Goal: Task Accomplishment & Management: Manage account settings

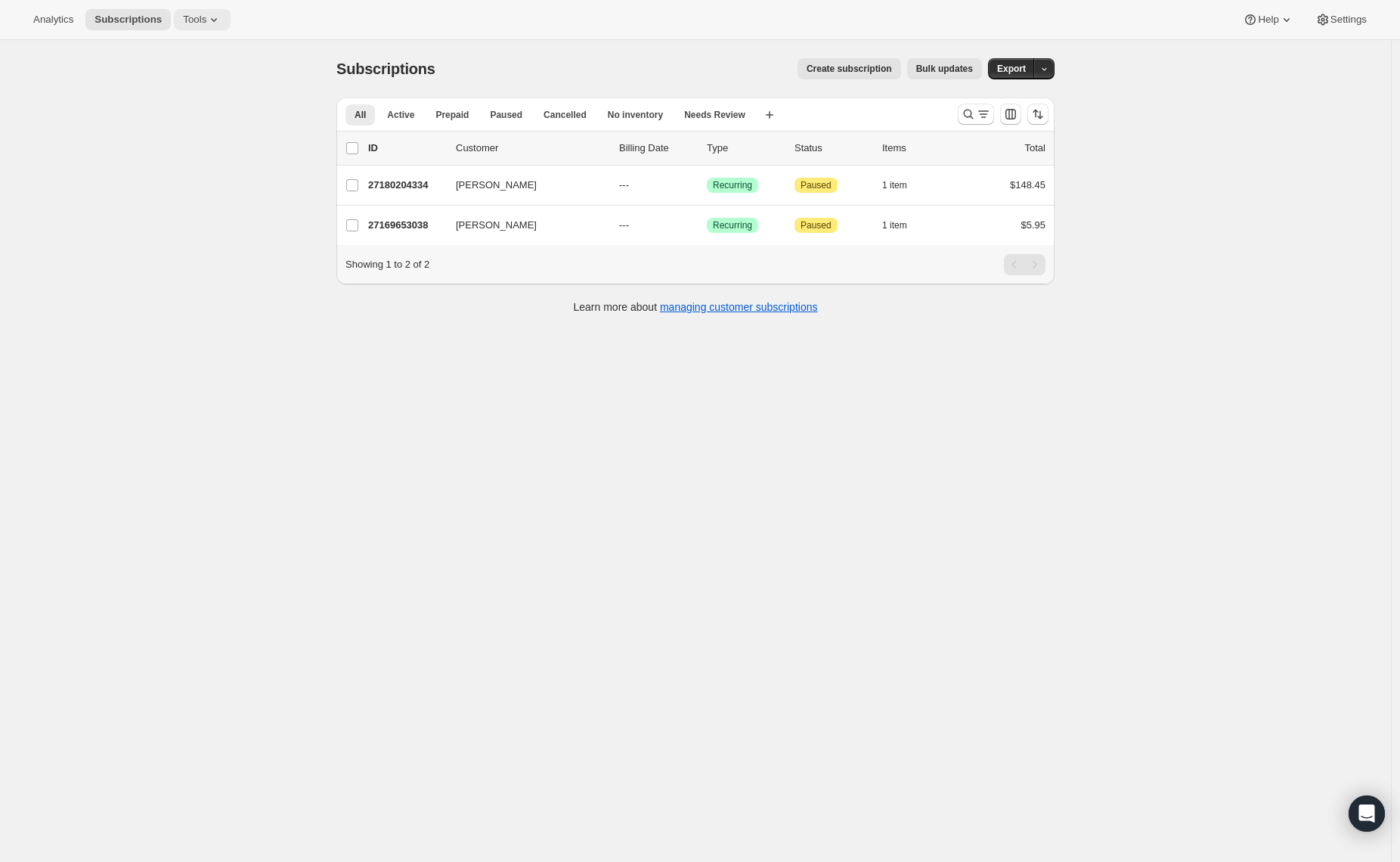
click at [201, 18] on span "Tools" at bounding box center [195, 19] width 23 height 12
click at [186, 51] on span "Subscription Plans" at bounding box center [187, 51] width 82 height 12
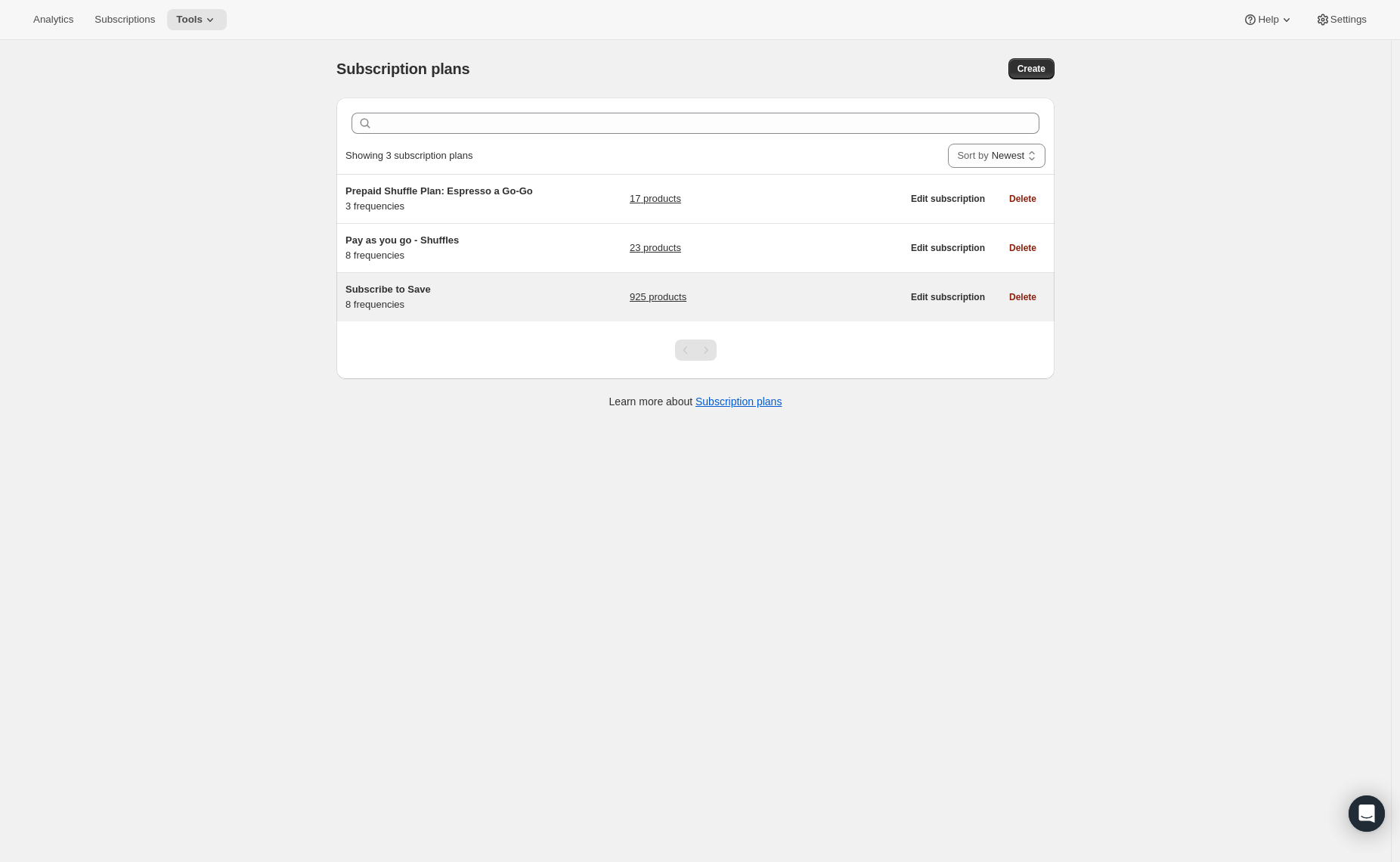
click at [375, 286] on span "Subscribe to Save" at bounding box center [389, 290] width 86 height 12
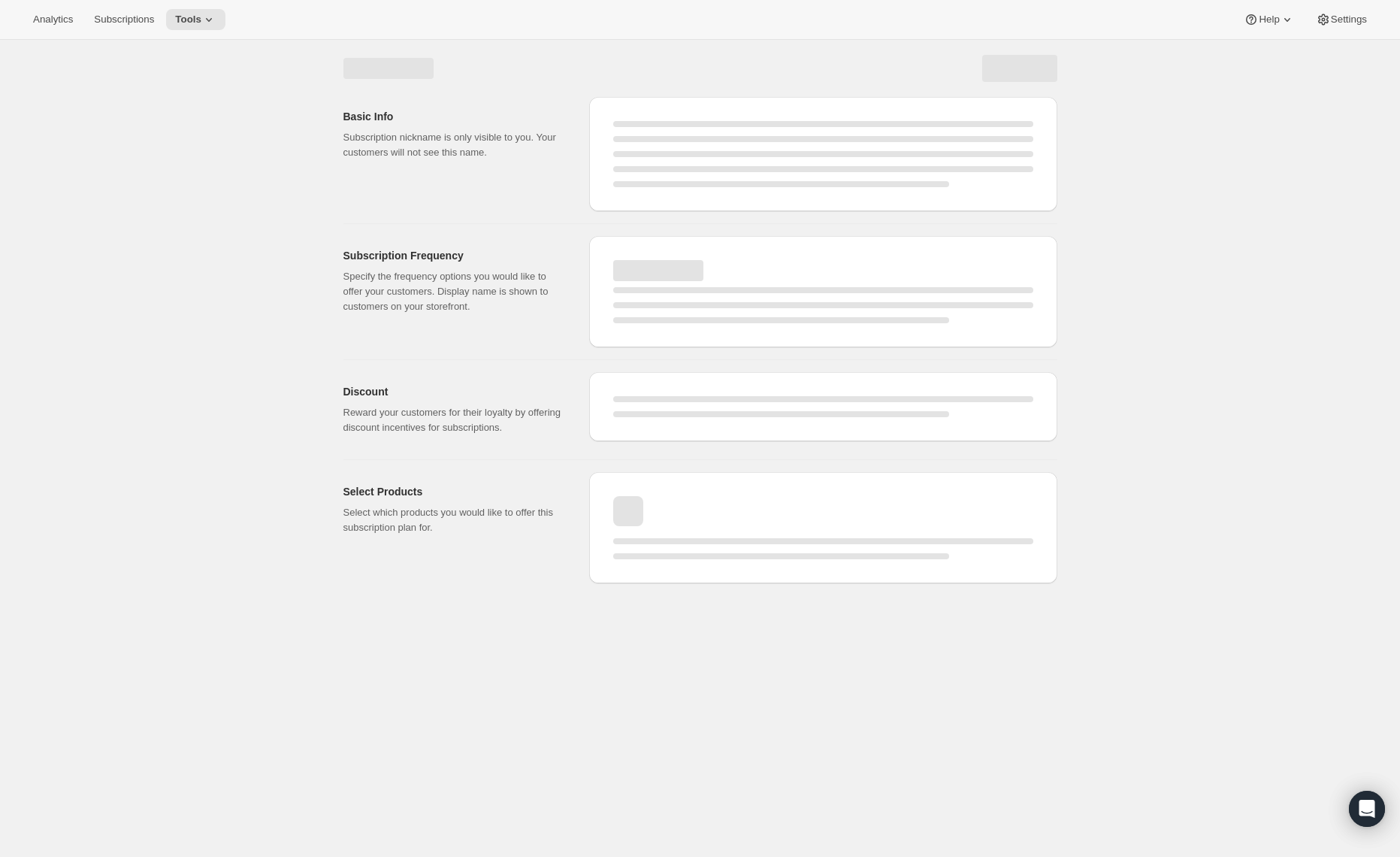
select select "WEEK"
select select "MONTH"
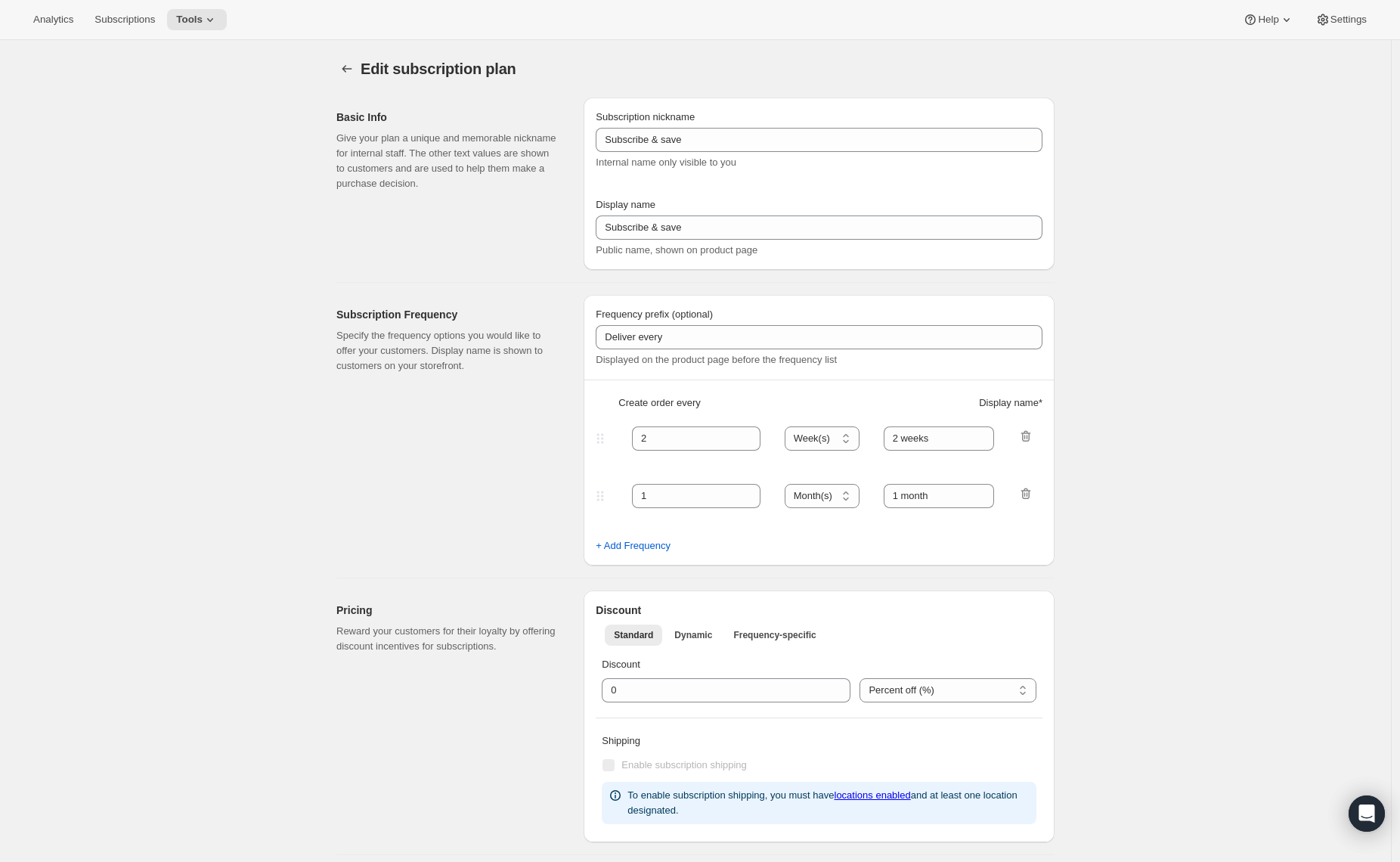
type input "Subscribe to Save"
type input "1"
type input "1 week"
type input "2"
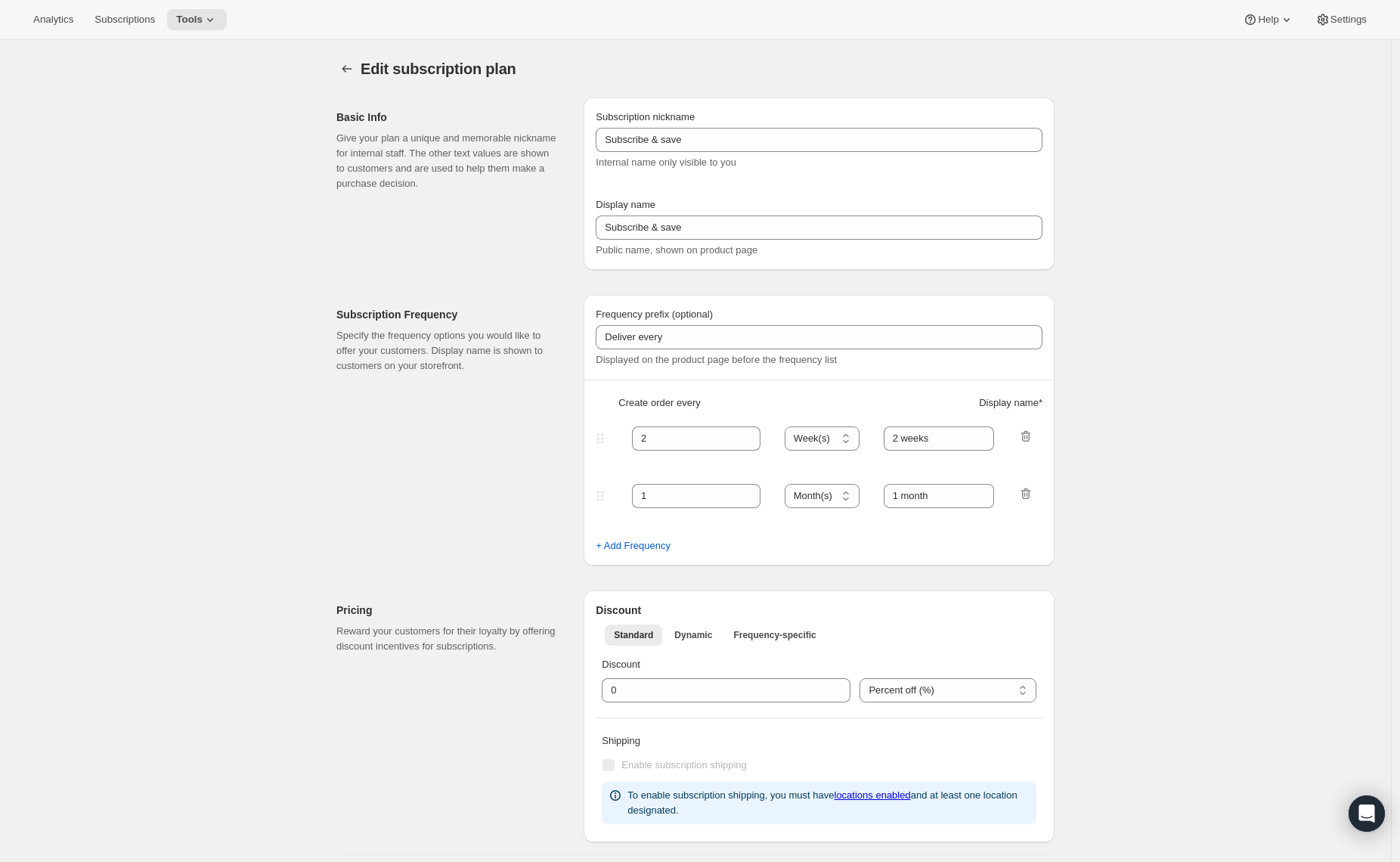
select select "WEEK"
type input "2 weeks"
type input "5"
select select "WEEK"
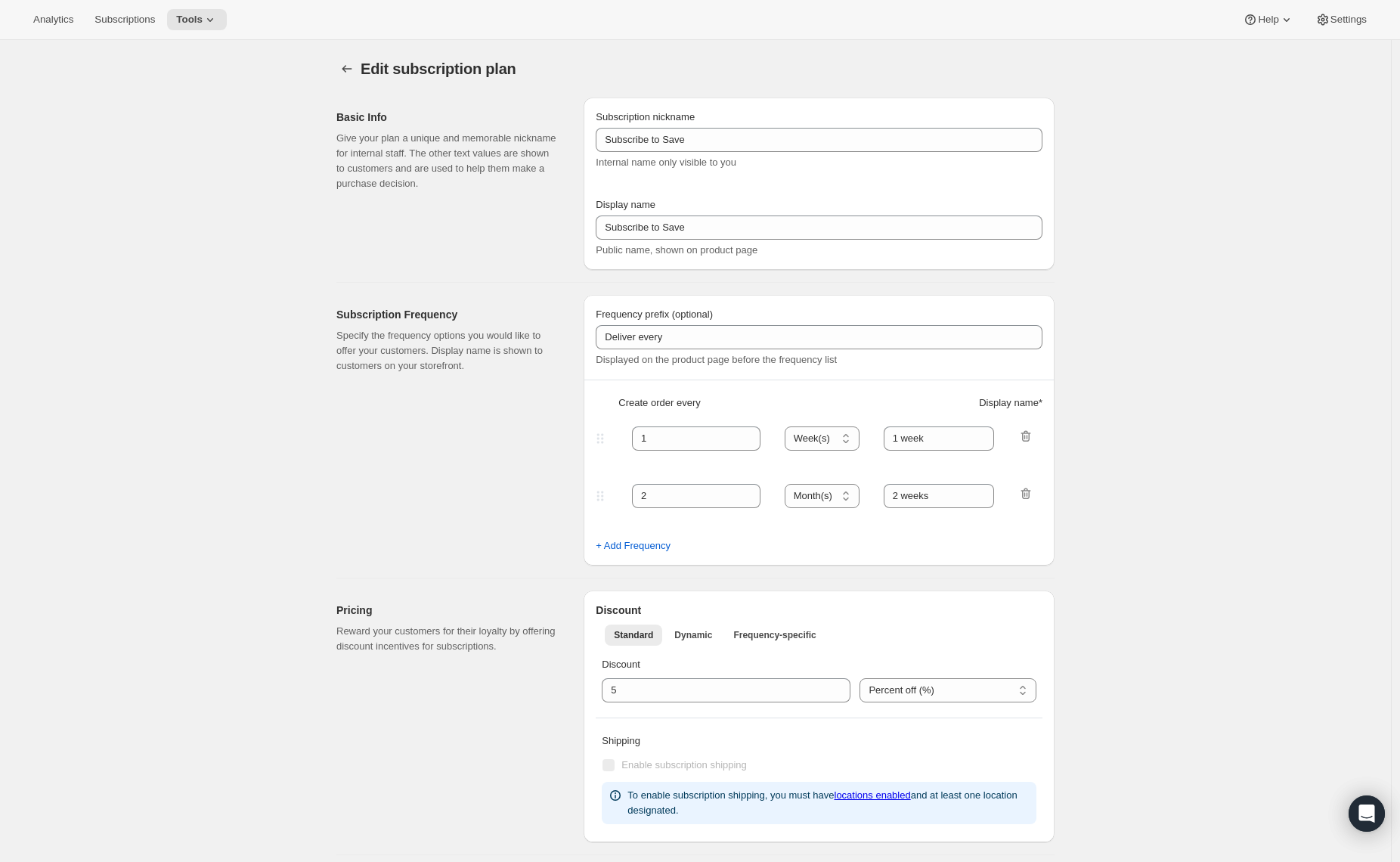
select select "WEEK"
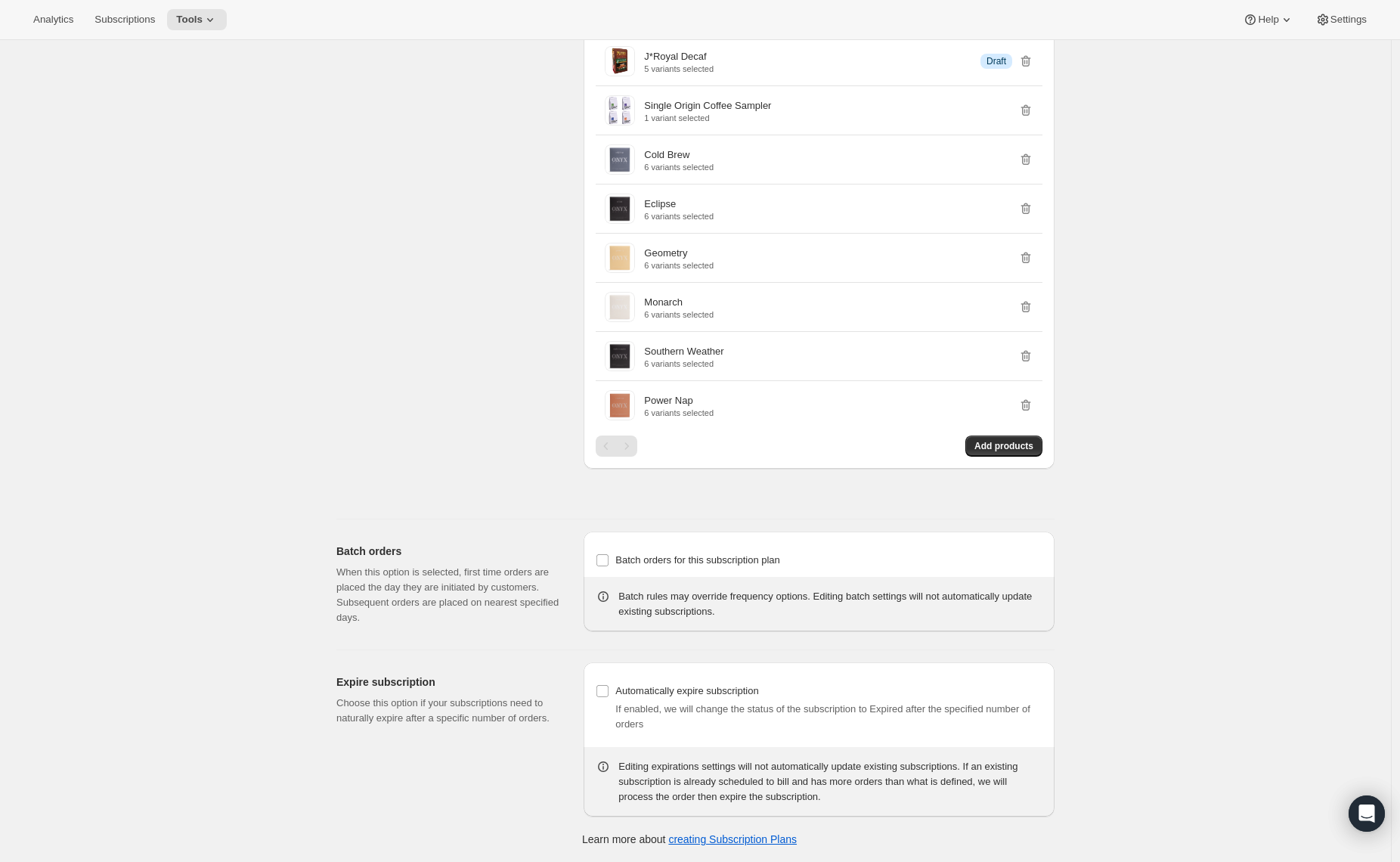
scroll to position [6195, 0]
click at [1011, 454] on button "Add products" at bounding box center [1003, 446] width 77 height 21
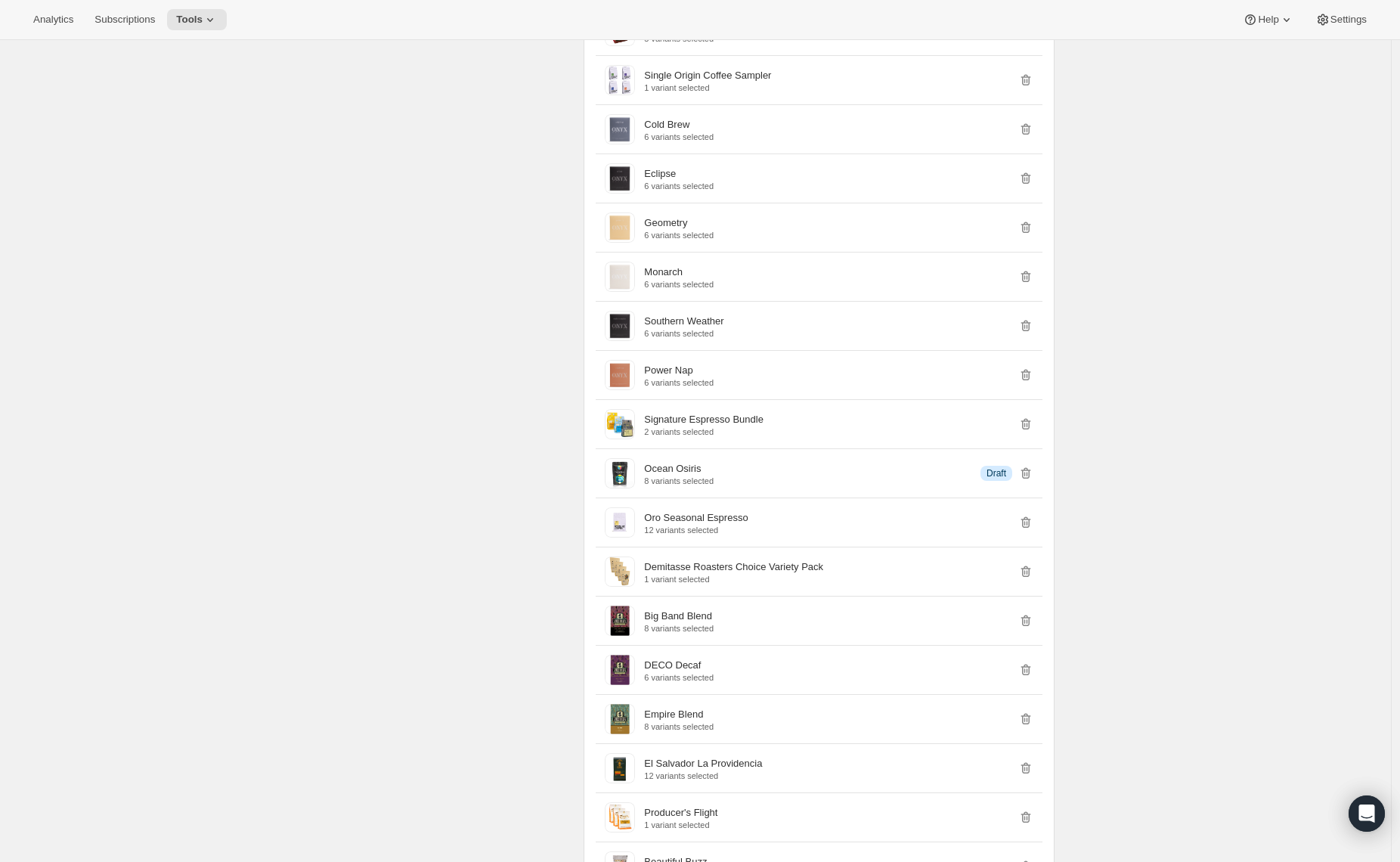
scroll to position [7042, 0]
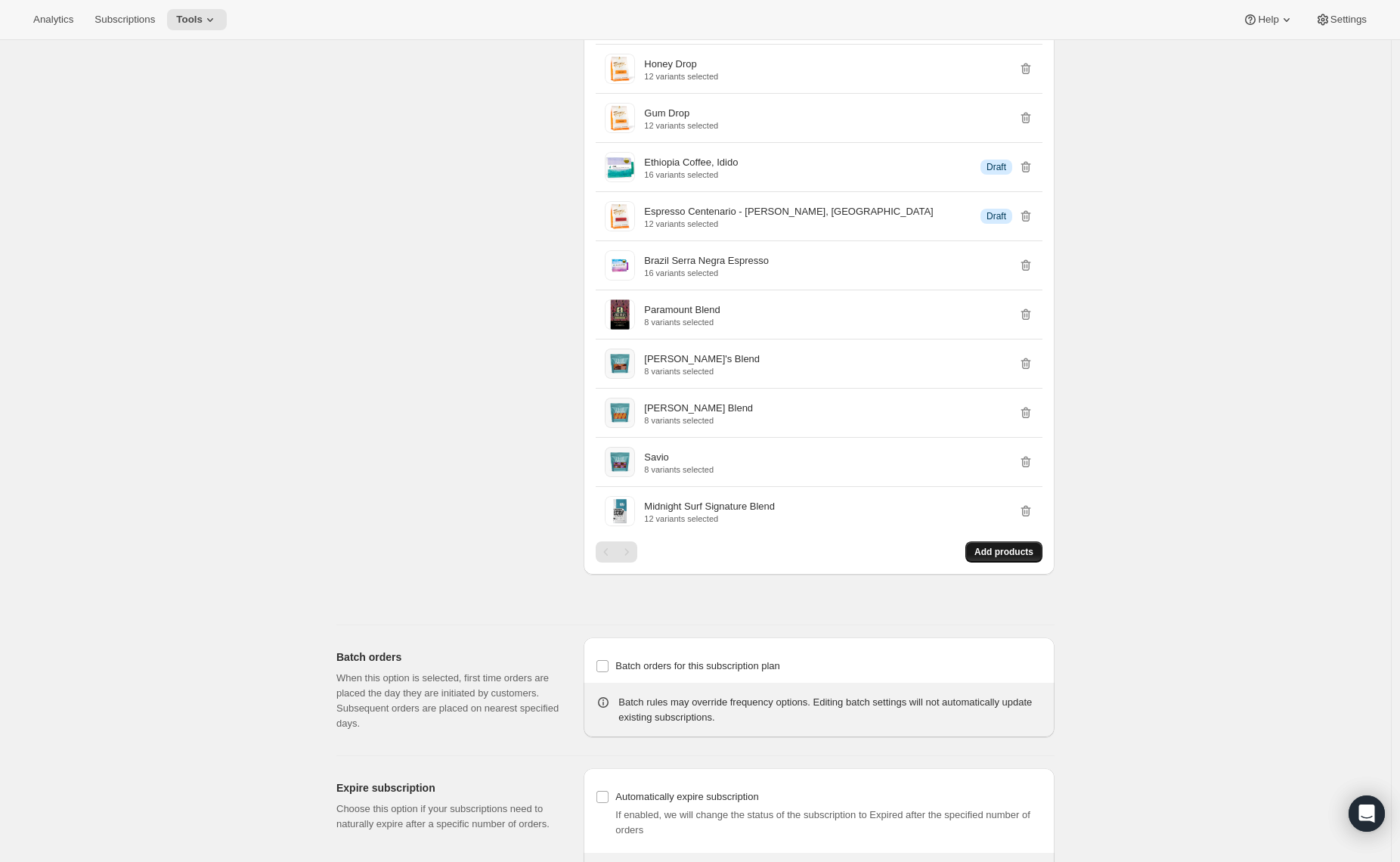
click at [1028, 558] on span "Add products" at bounding box center [1003, 552] width 59 height 12
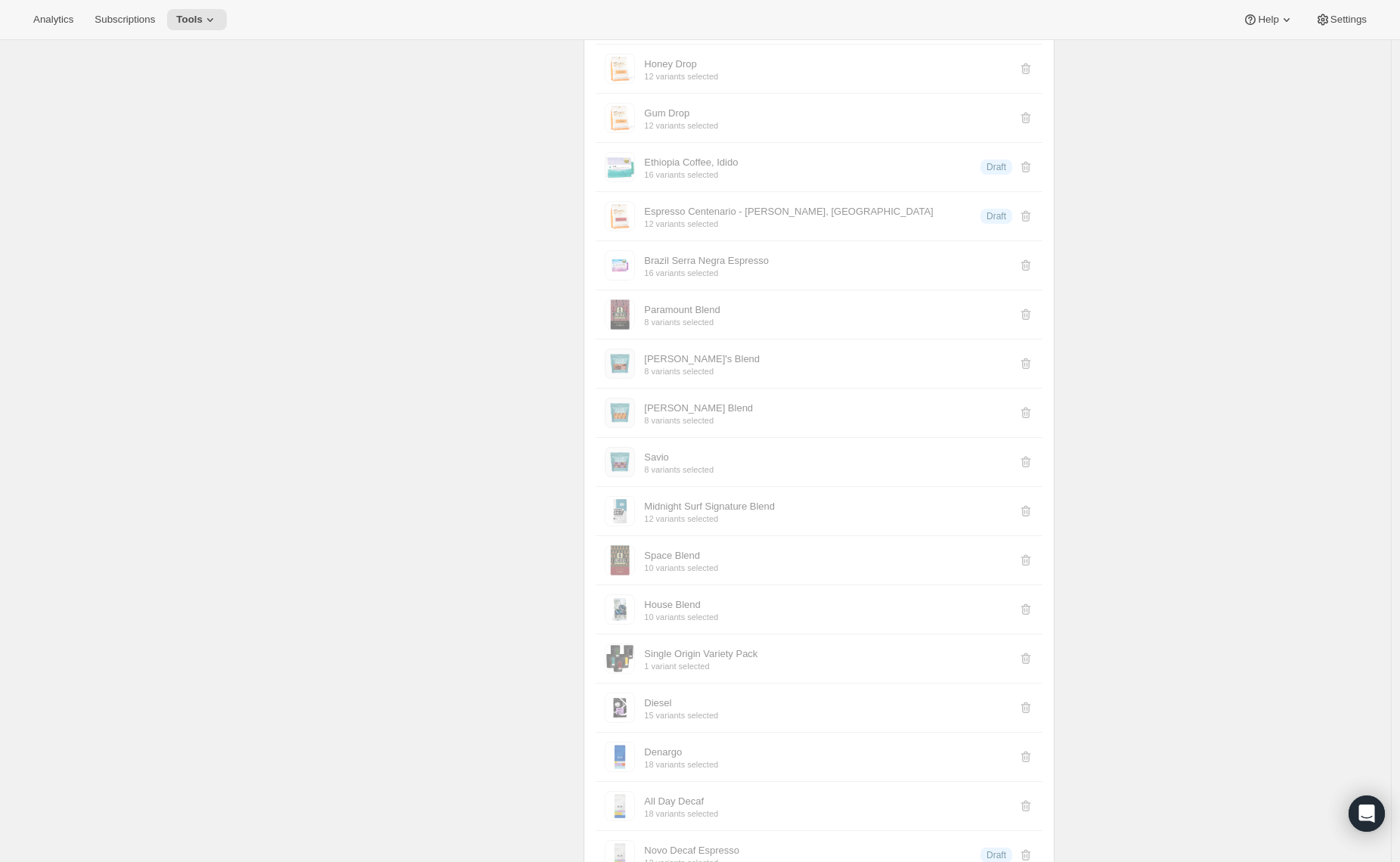
scroll to position [7888, 0]
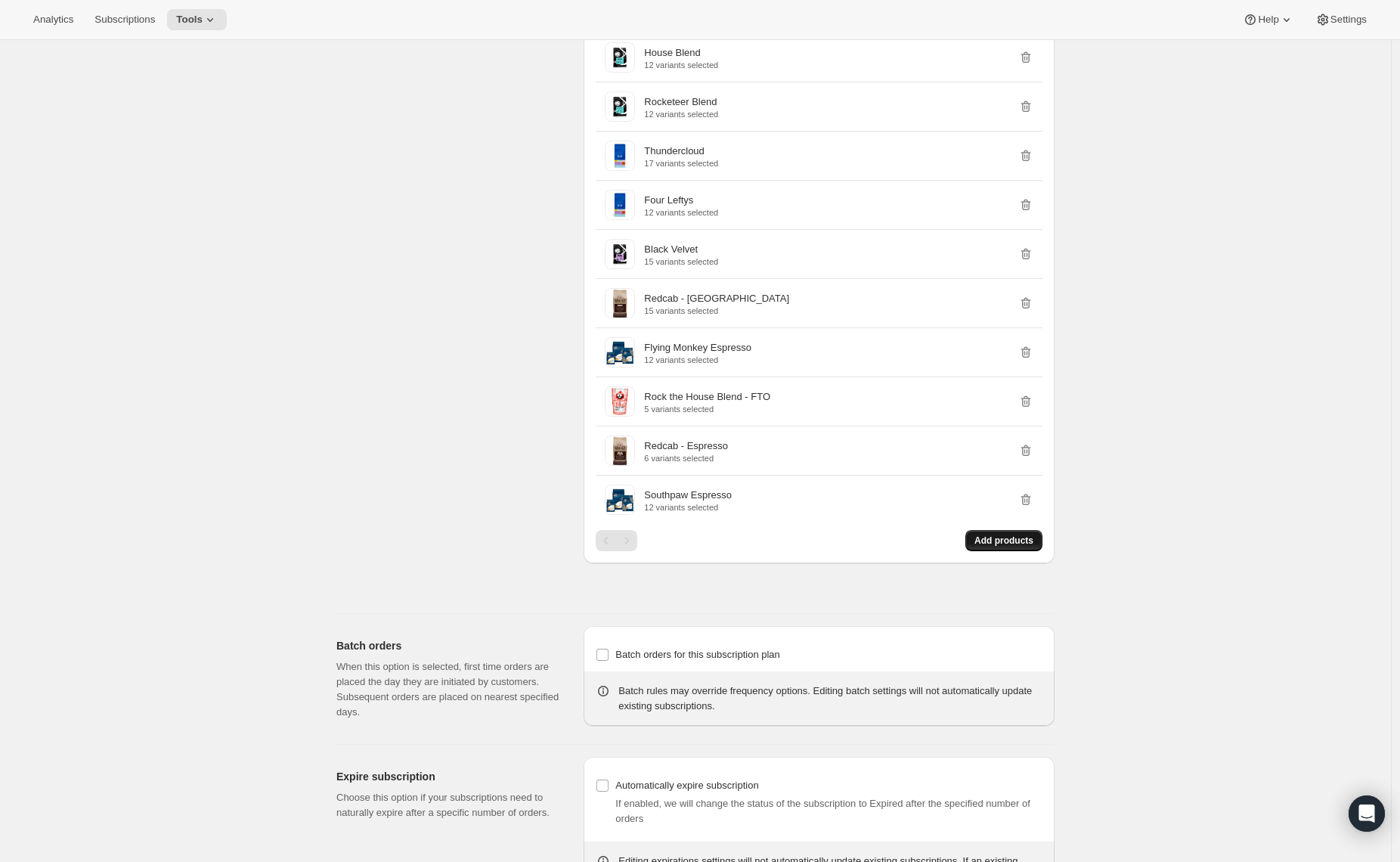
click at [1002, 547] on span "Add products" at bounding box center [1003, 540] width 59 height 12
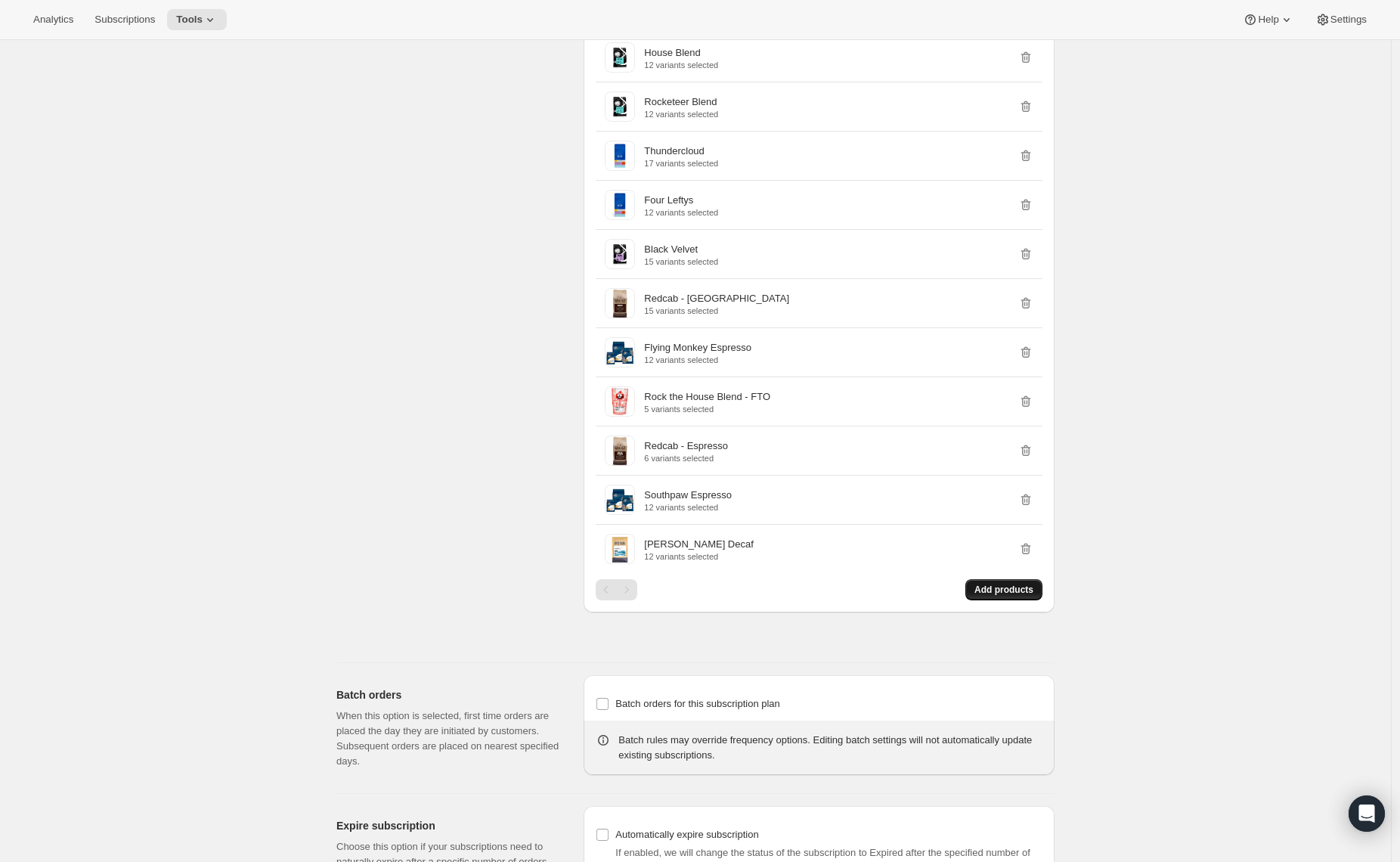
click at [983, 596] on span "Add products" at bounding box center [1003, 590] width 59 height 12
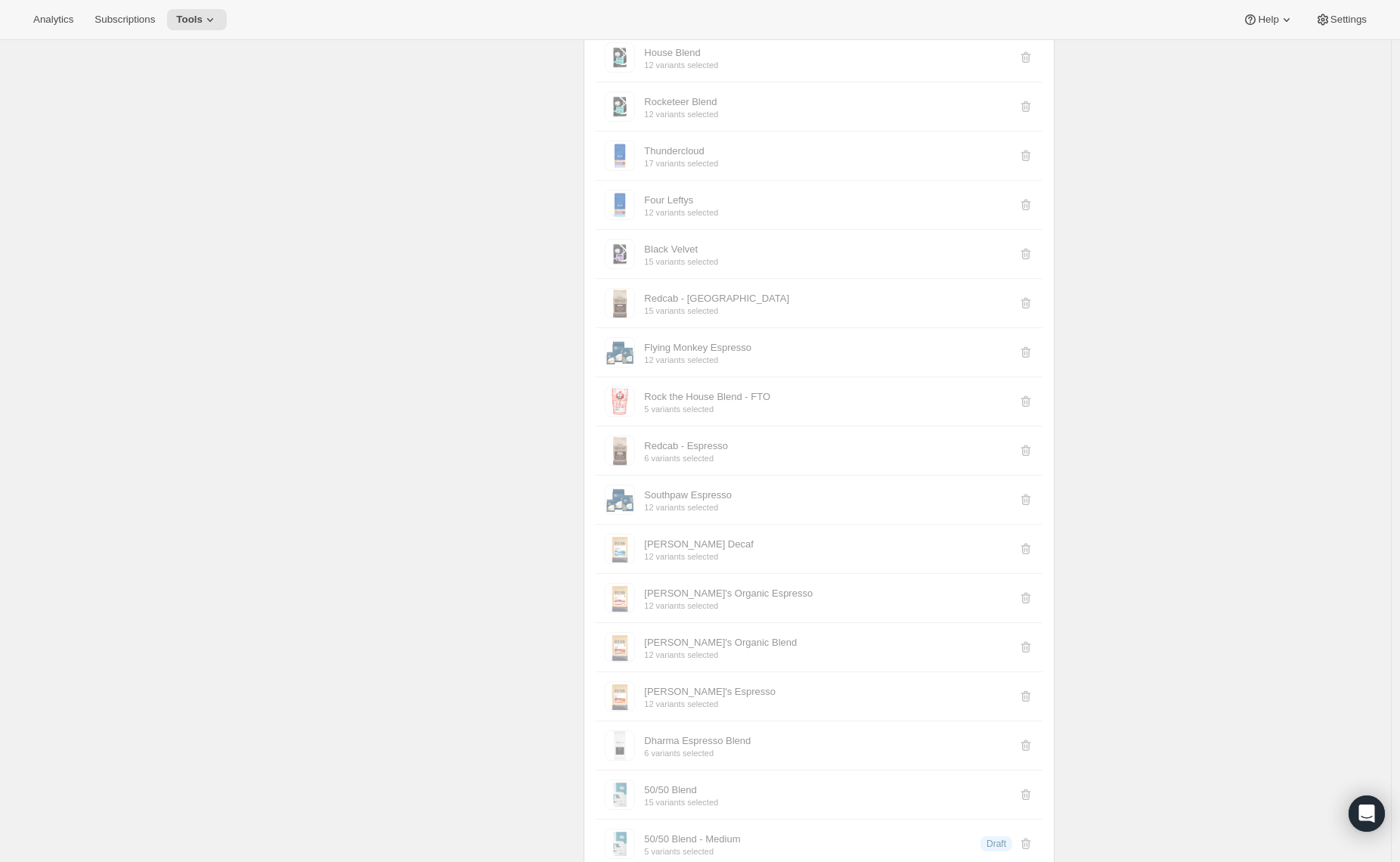
scroll to position [8455, 0]
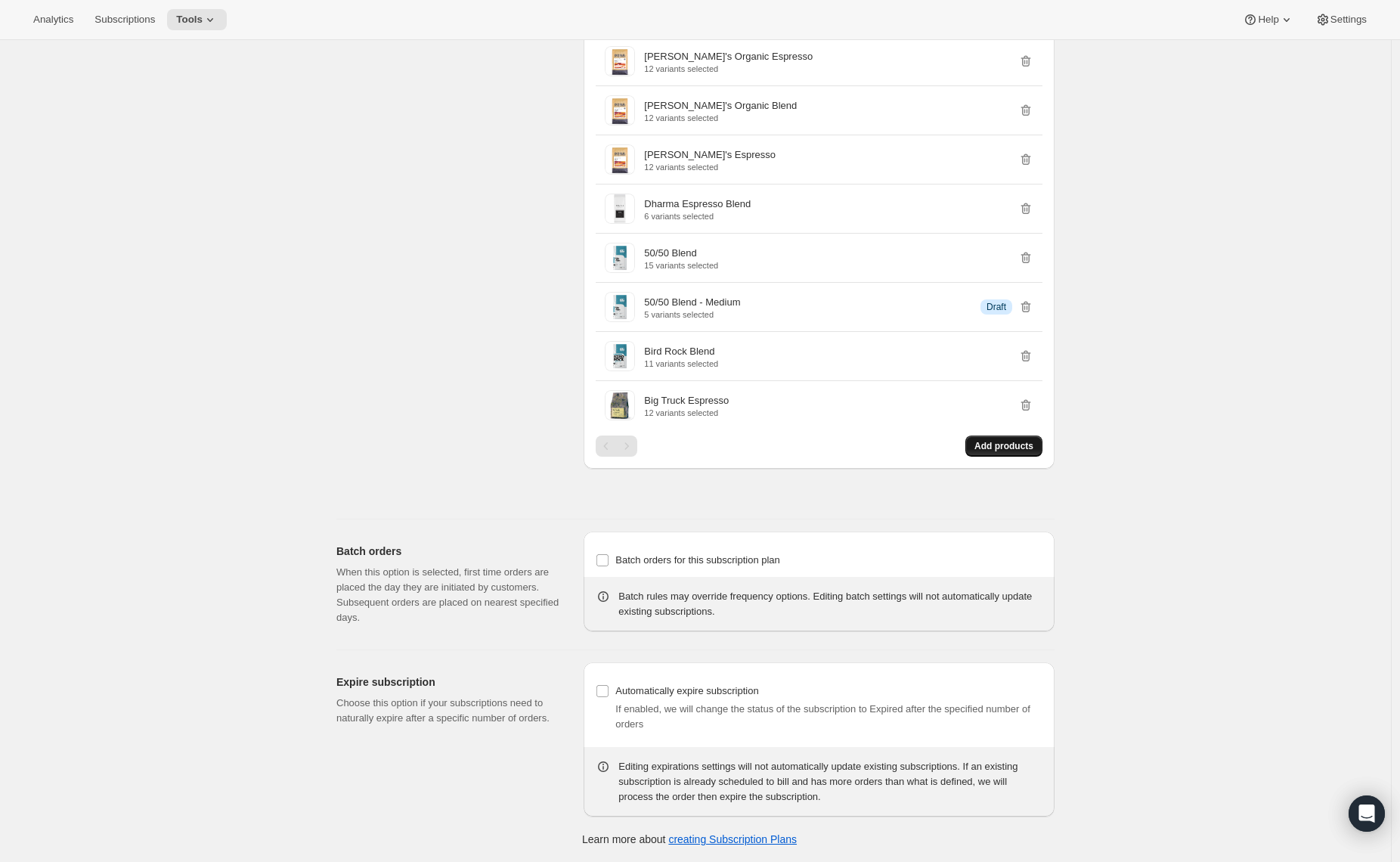
click at [993, 448] on span "Add products" at bounding box center [1003, 445] width 59 height 12
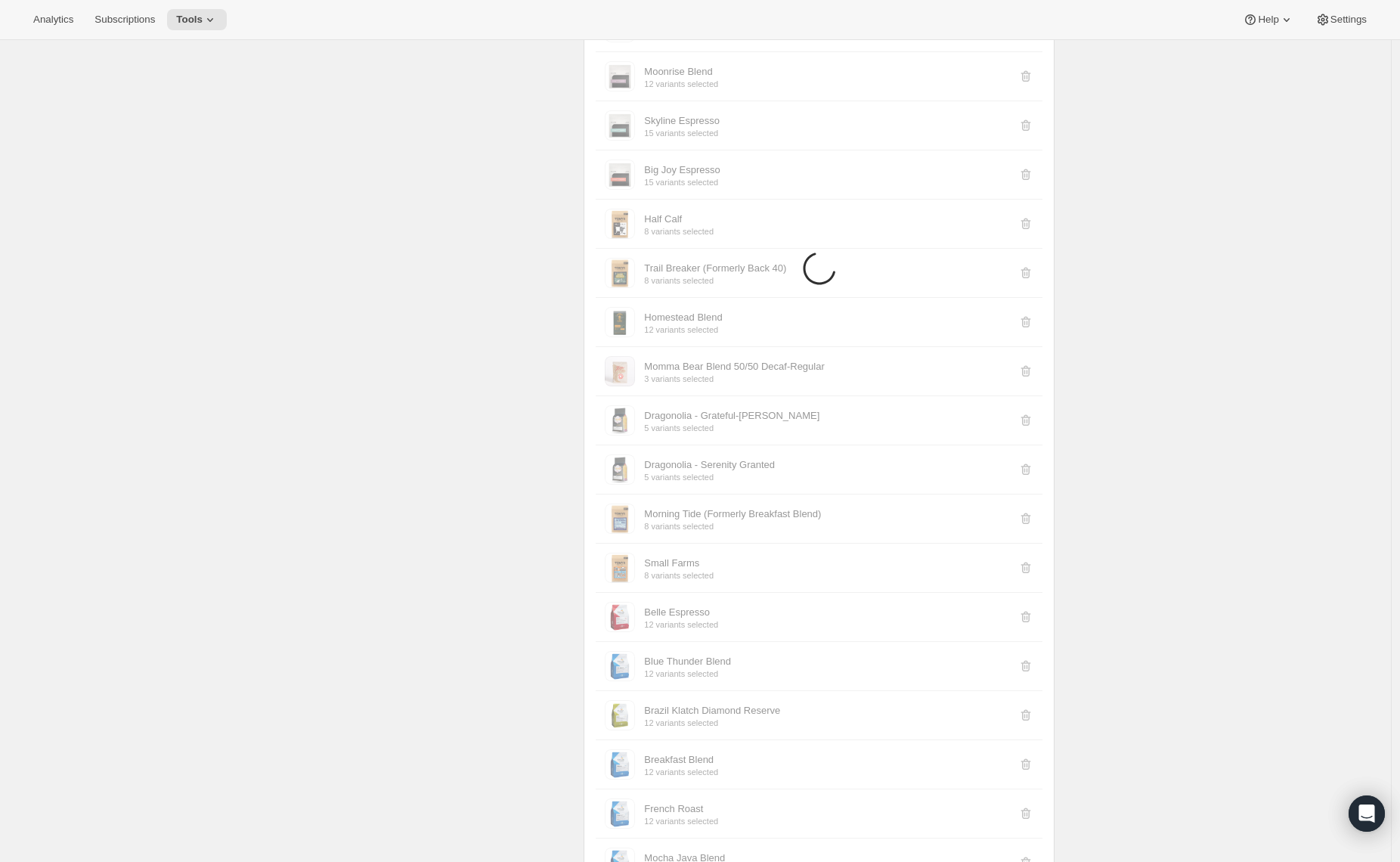
scroll to position [4222, 0]
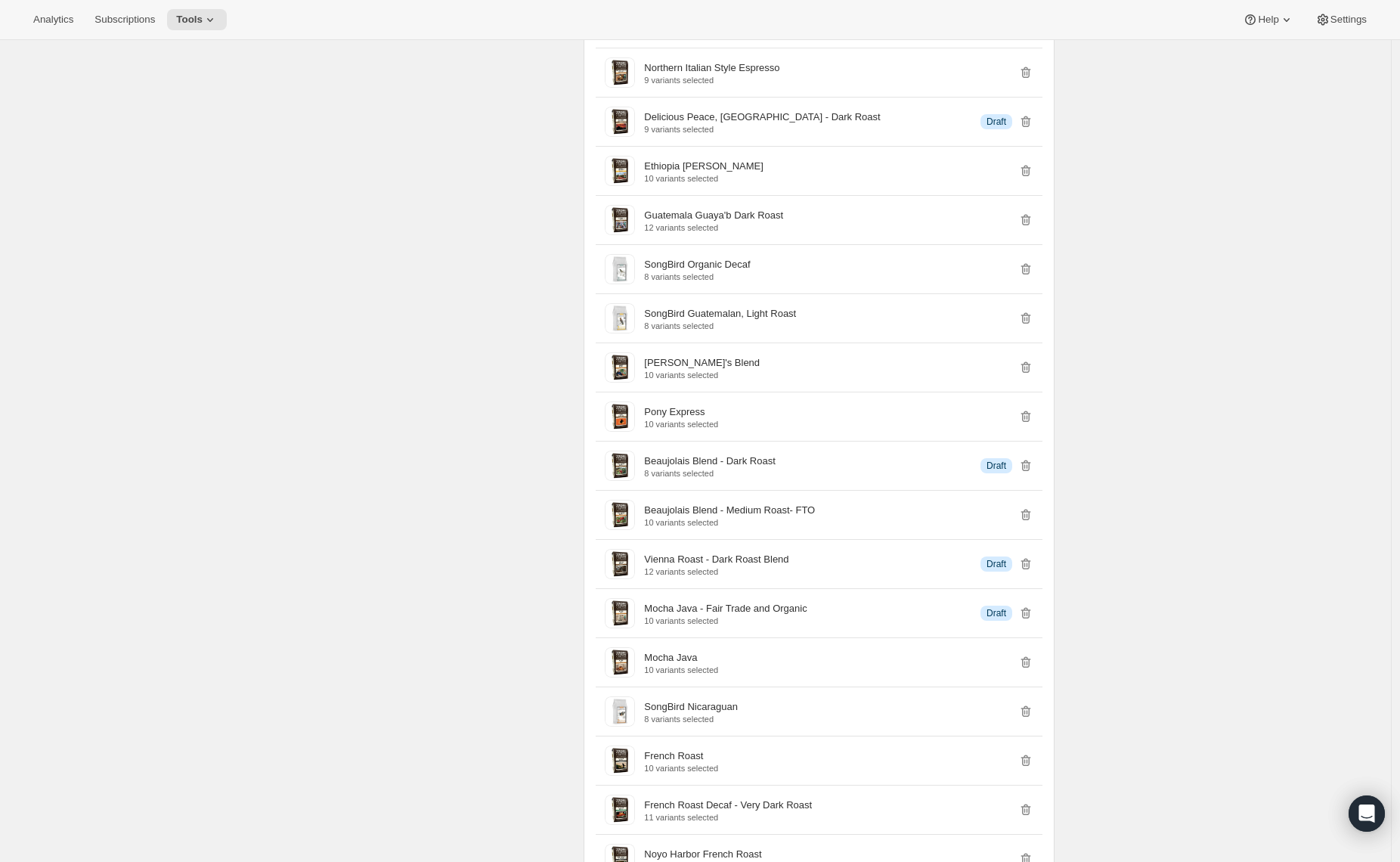
scroll to position [0, 0]
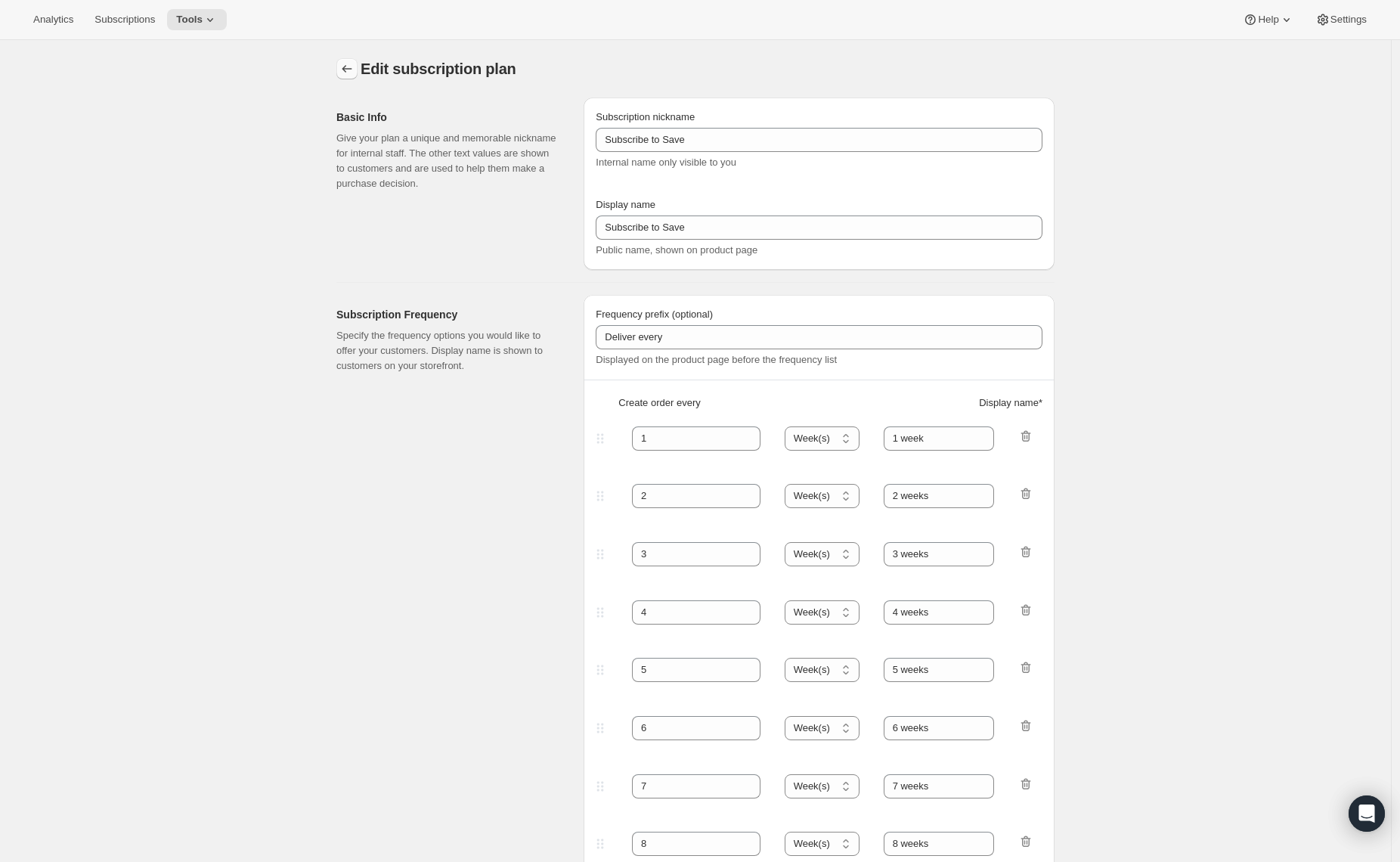
click at [340, 70] on button "Subscription plans" at bounding box center [347, 69] width 21 height 21
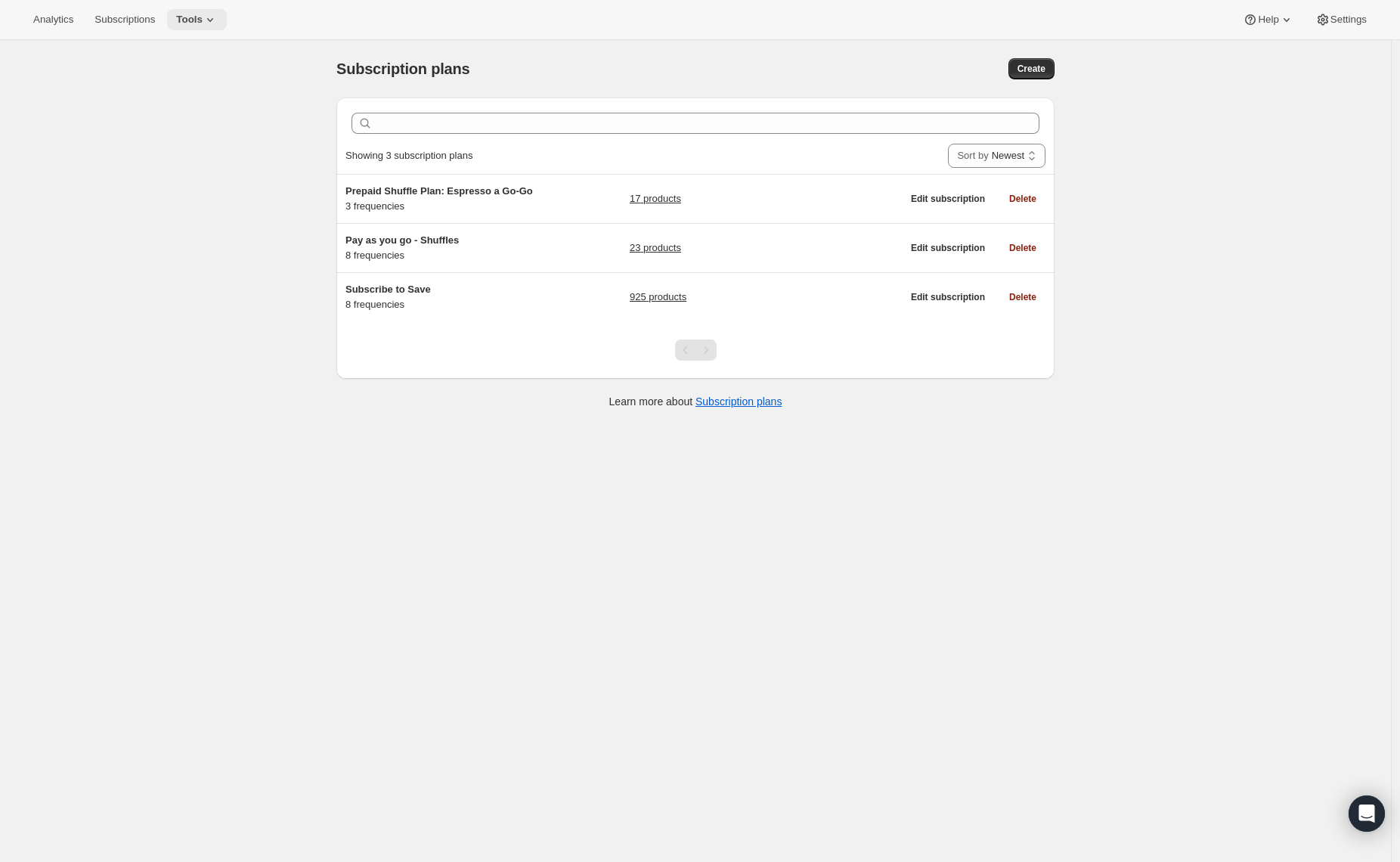
click at [192, 21] on span "Tools" at bounding box center [190, 19] width 26 height 12
click at [178, 93] on button "Bundles" at bounding box center [202, 101] width 163 height 24
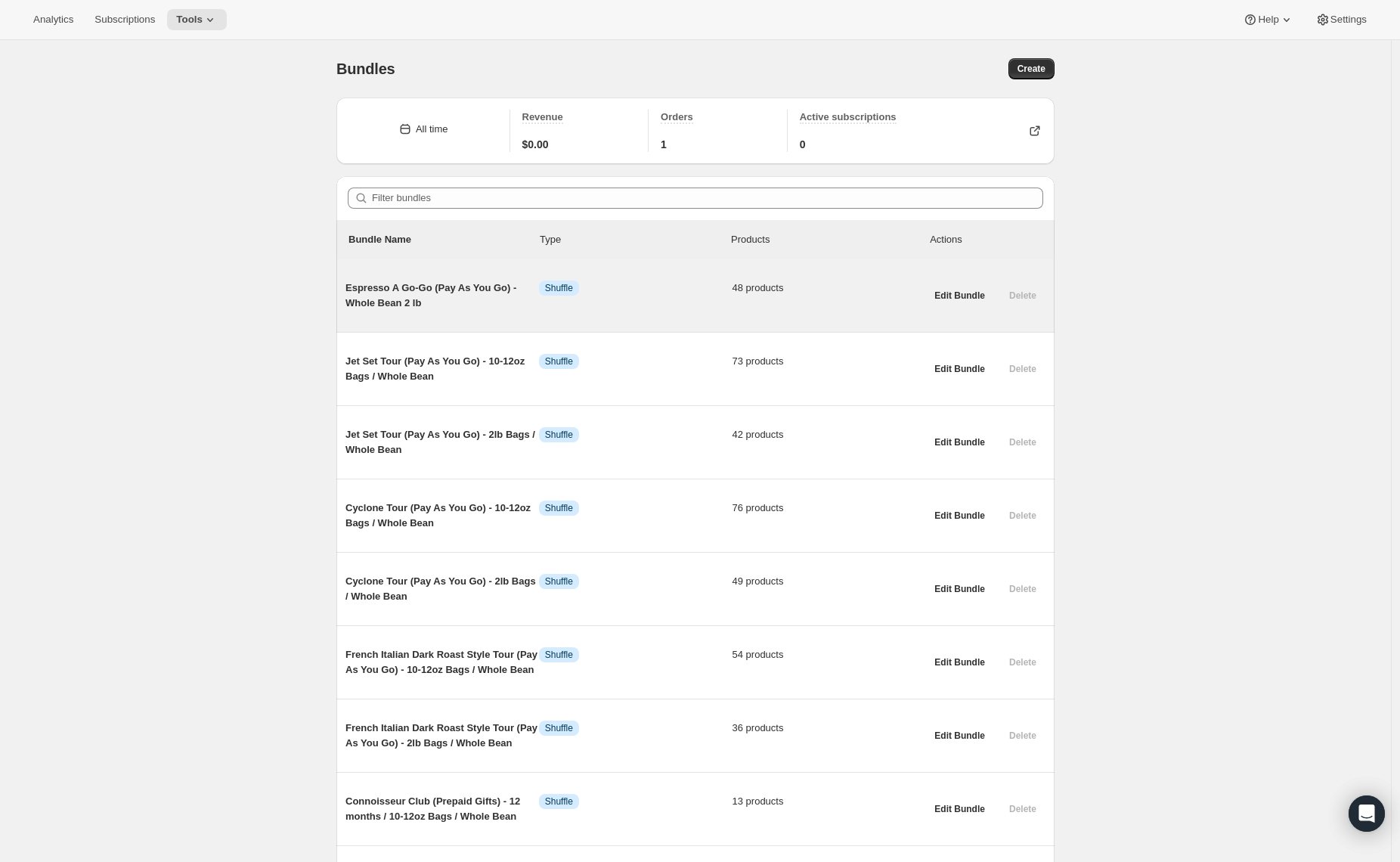
click at [385, 292] on span "Espresso A Go-Go (Pay As You Go) - Whole Bean 2 lb" at bounding box center [442, 295] width 194 height 31
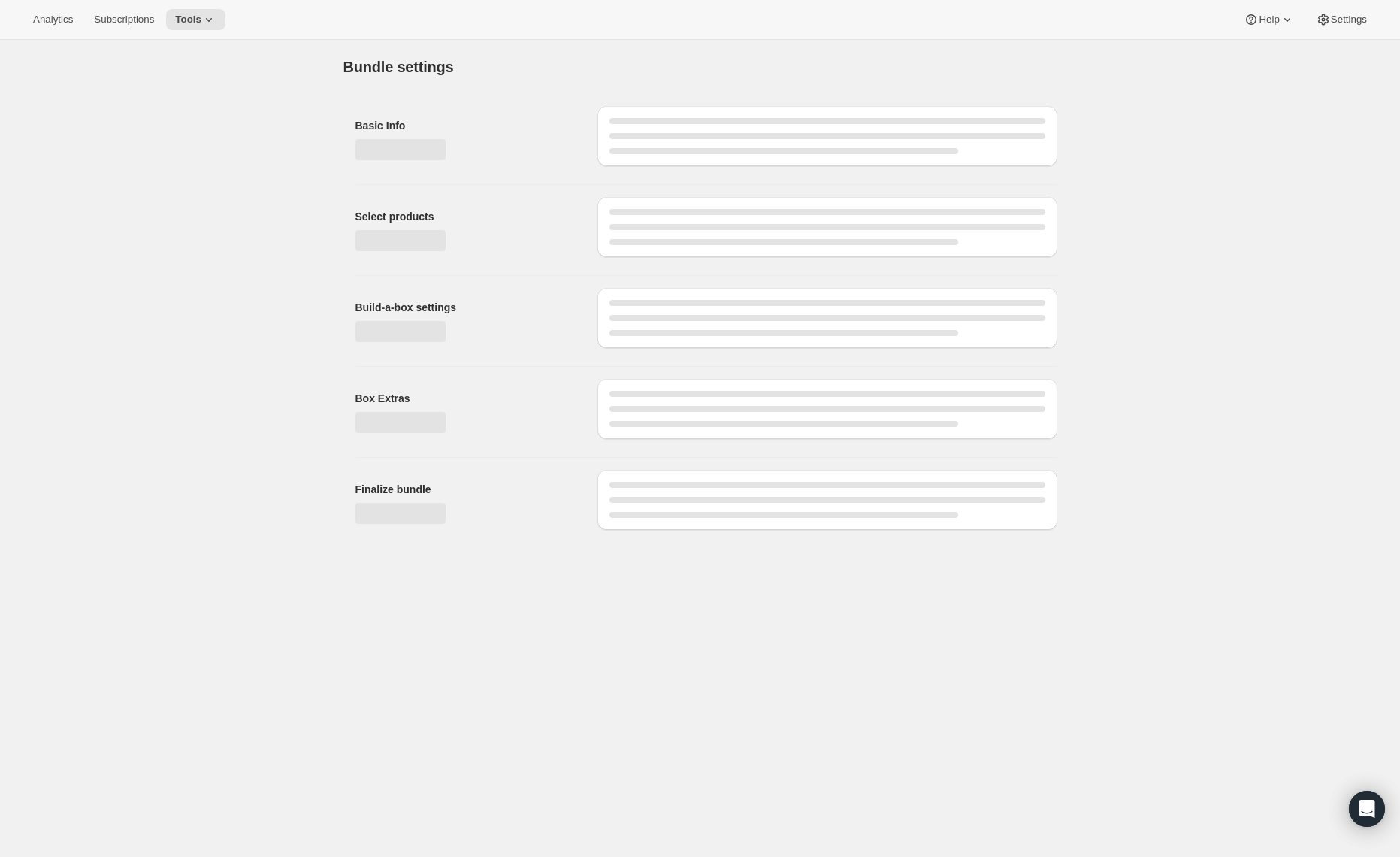
type input "Espresso A Go-Go (Pay As You Go) - Whole Bean 2 lb"
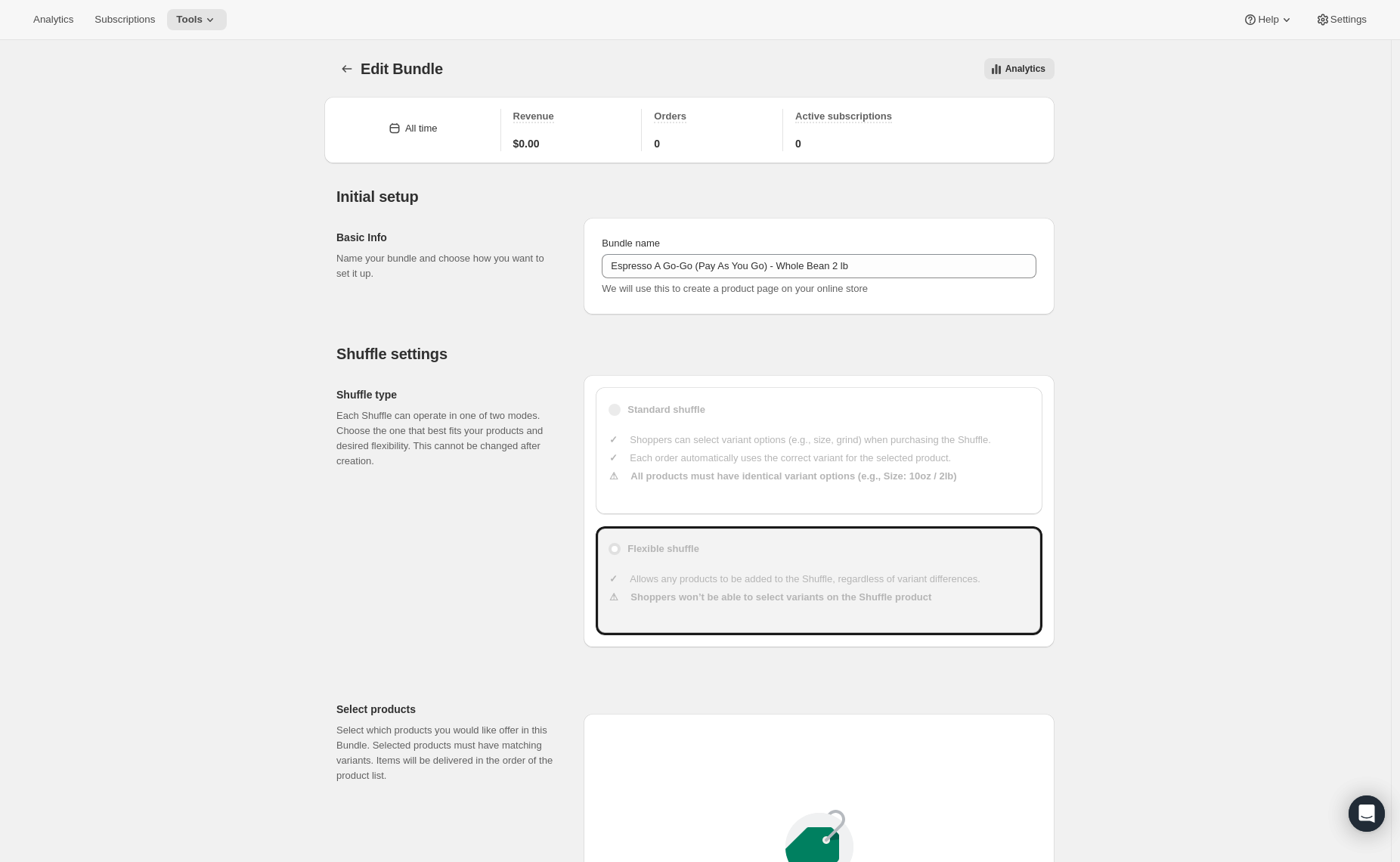
type input "30"
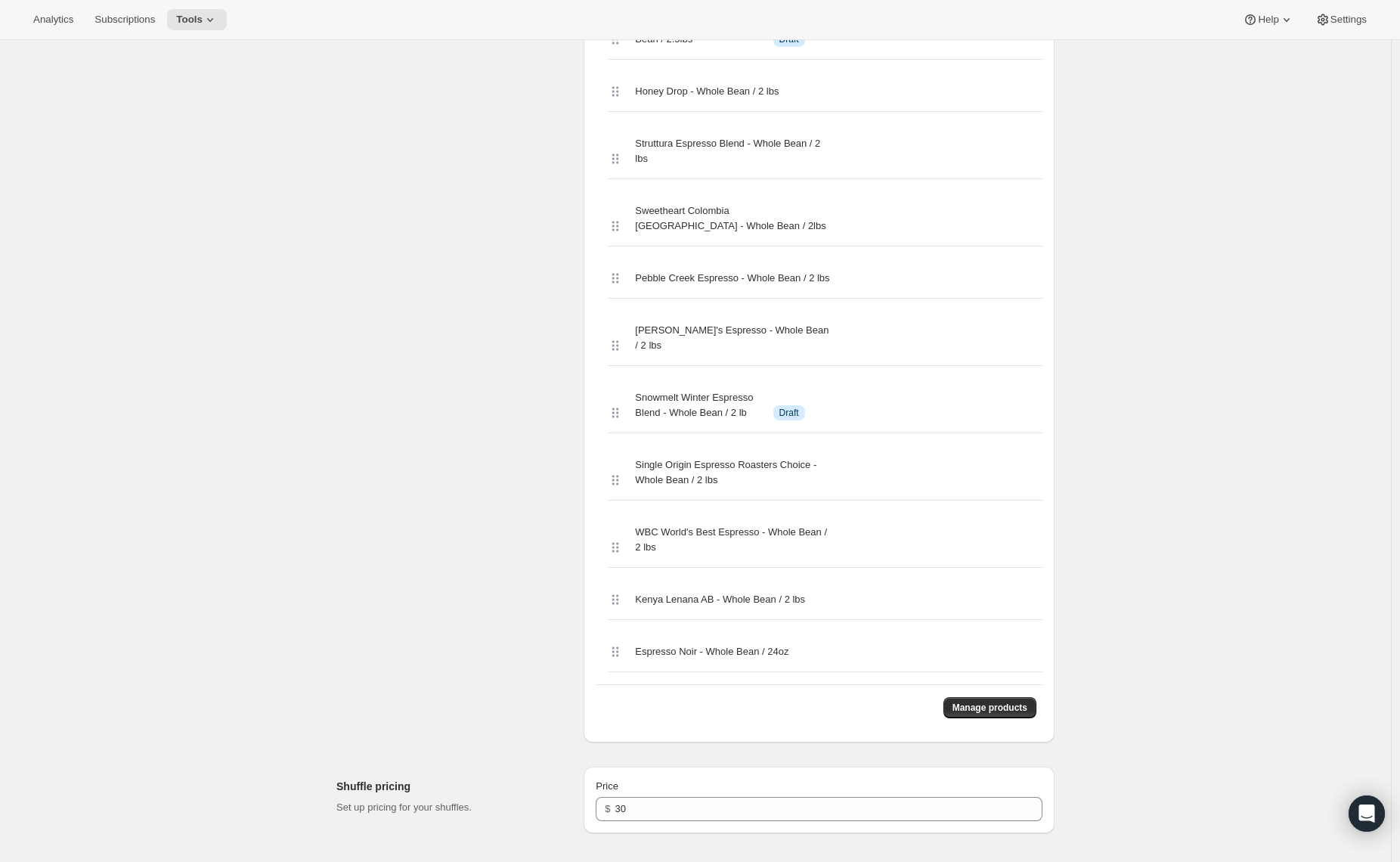
scroll to position [3097, 0]
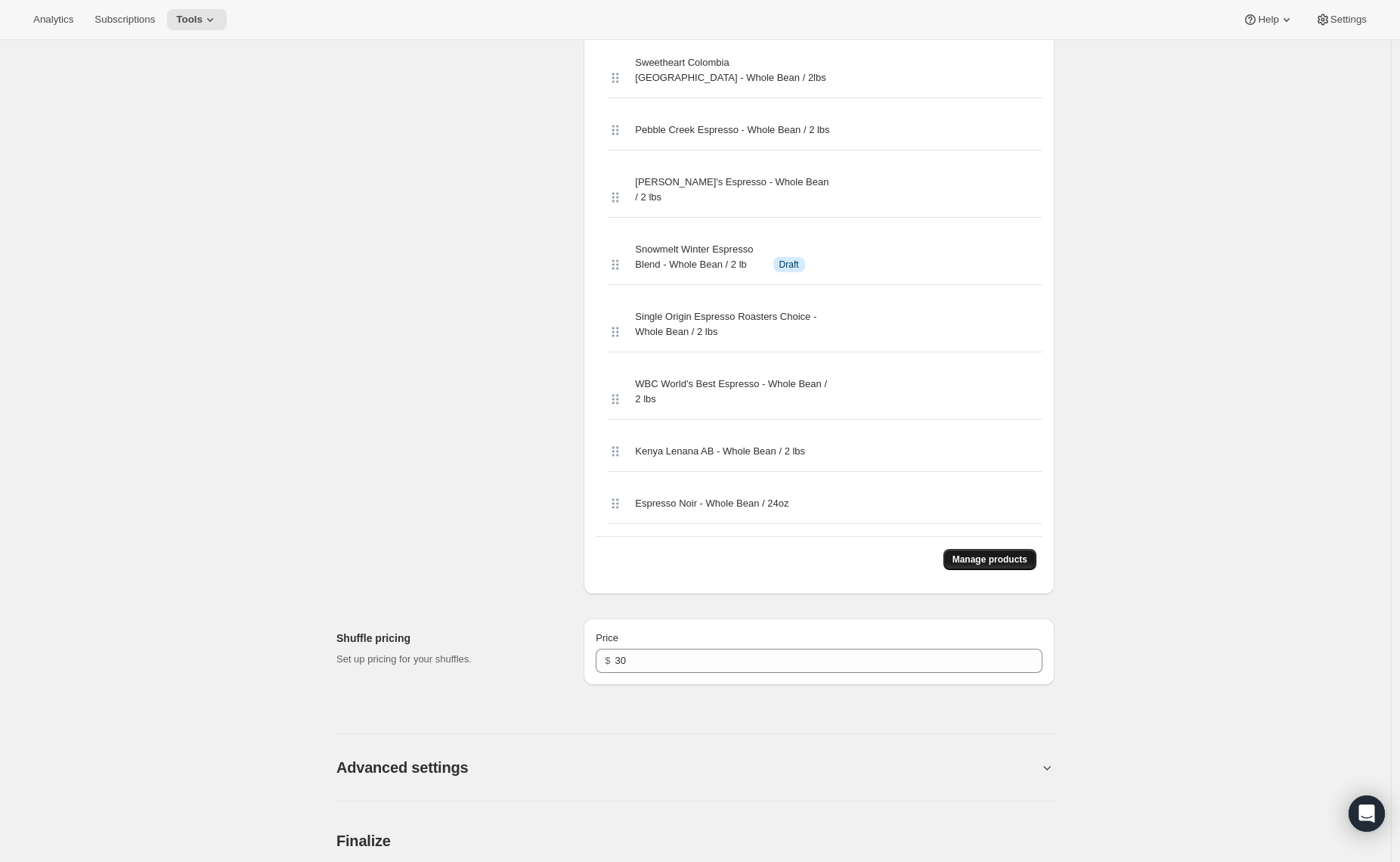
click at [1018, 566] on span "Manage products" at bounding box center [990, 559] width 75 height 12
click at [956, 566] on span "Manage products" at bounding box center [990, 559] width 75 height 12
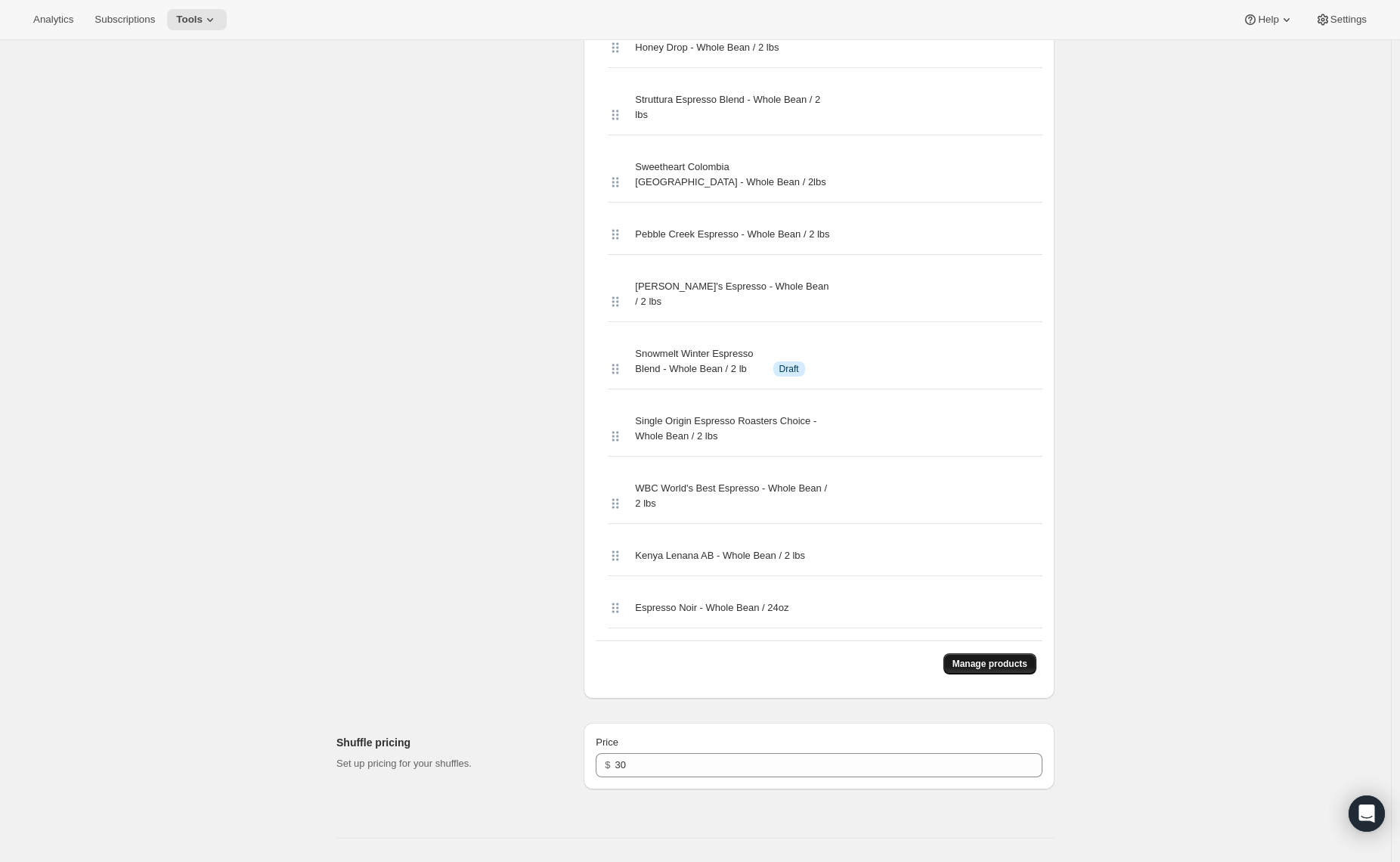
click at [1018, 670] on span "Manage products" at bounding box center [990, 663] width 75 height 12
drag, startPoint x: 1313, startPoint y: 690, endPoint x: 1340, endPoint y: 694, distance: 27.3
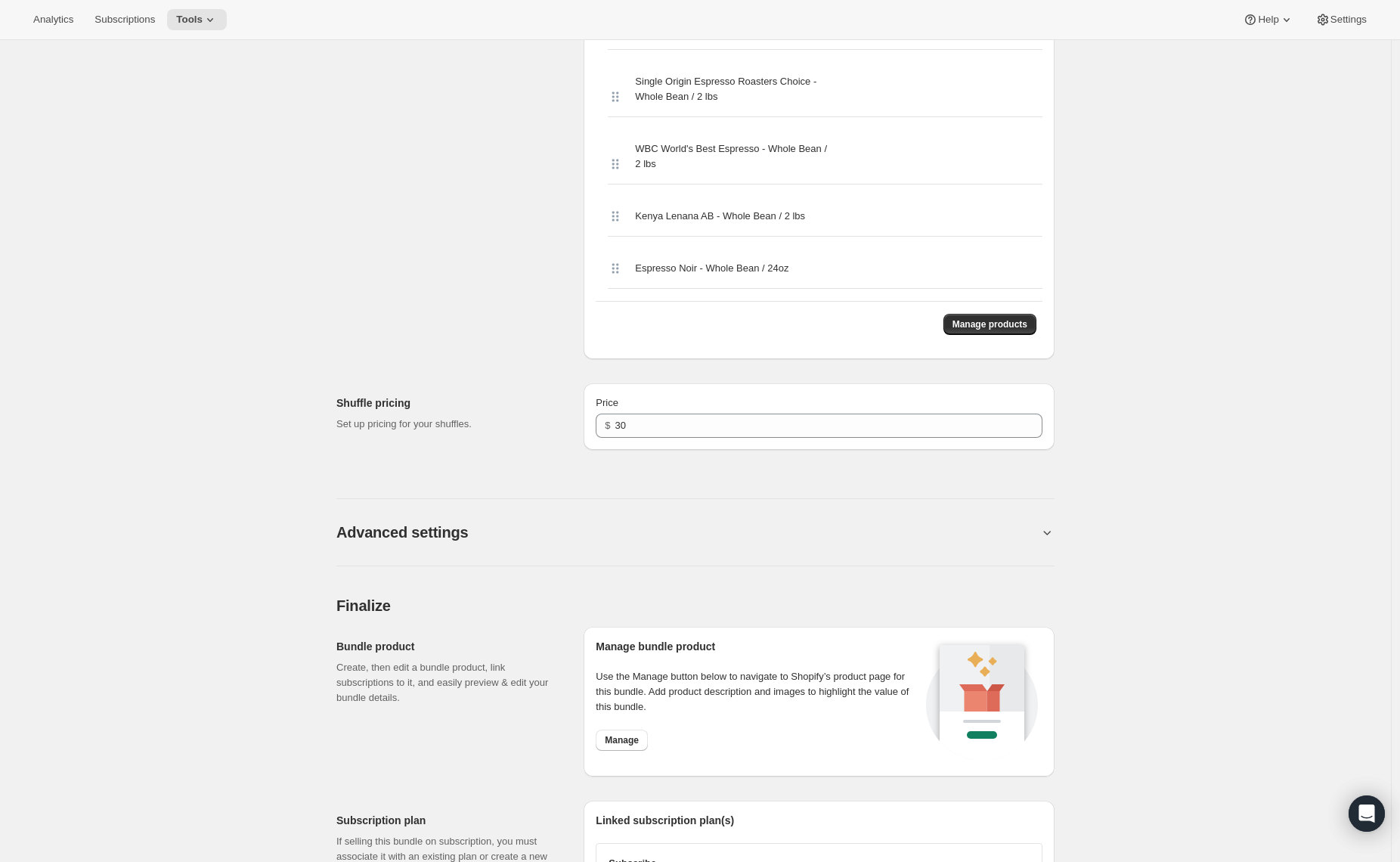
scroll to position [3440, 0]
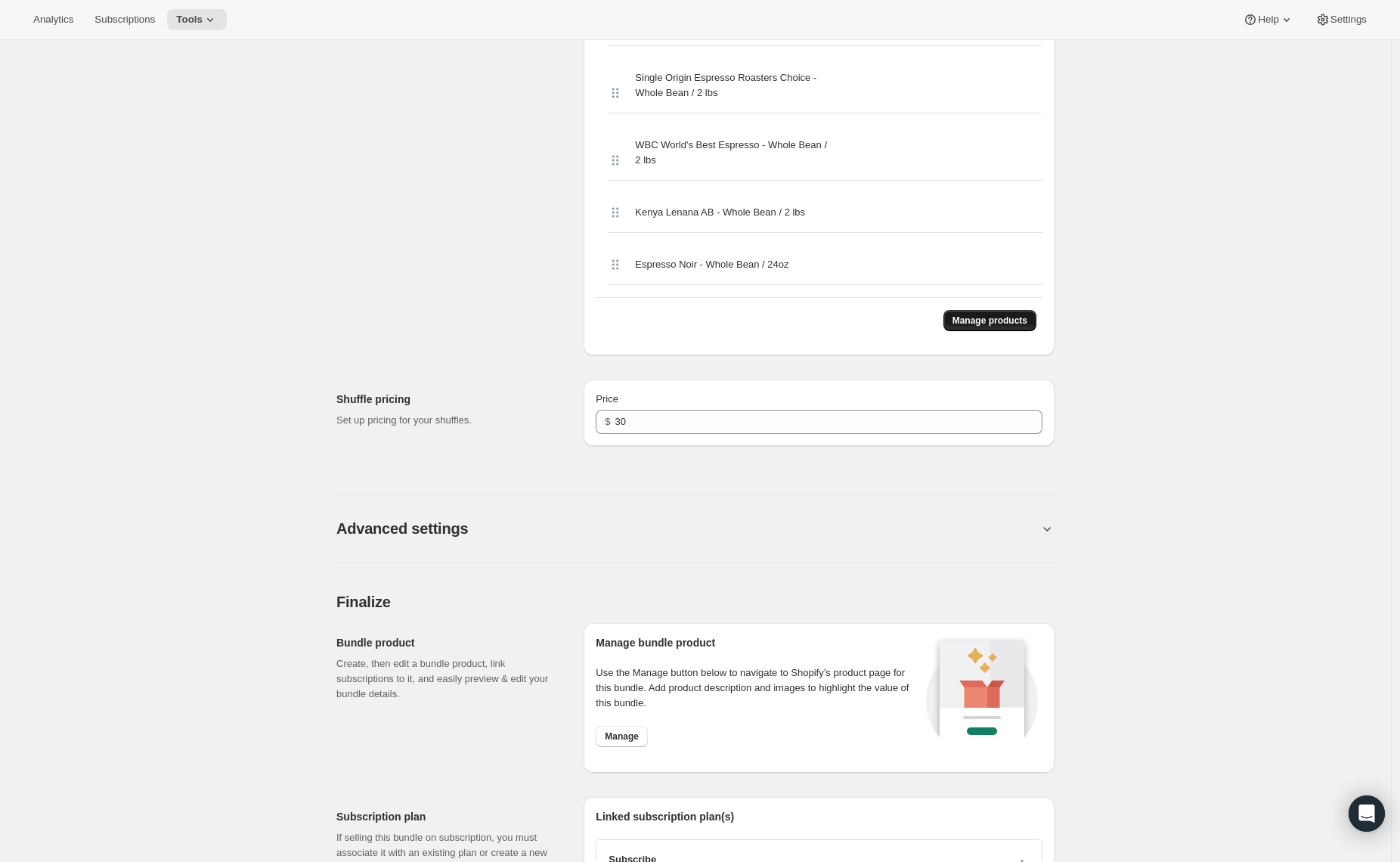
click at [969, 327] on span "Manage products" at bounding box center [990, 320] width 75 height 12
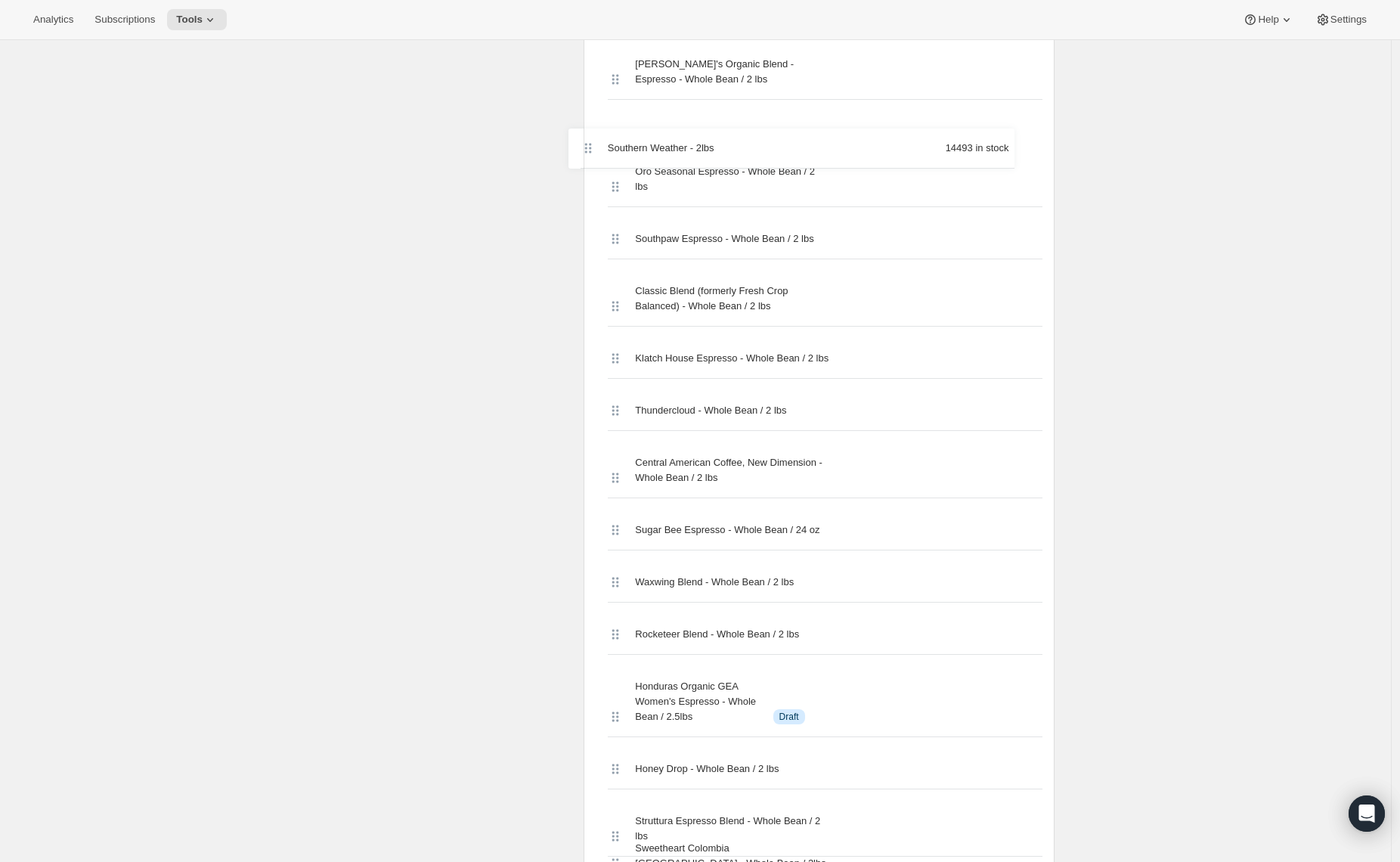
scroll to position [2292, 0]
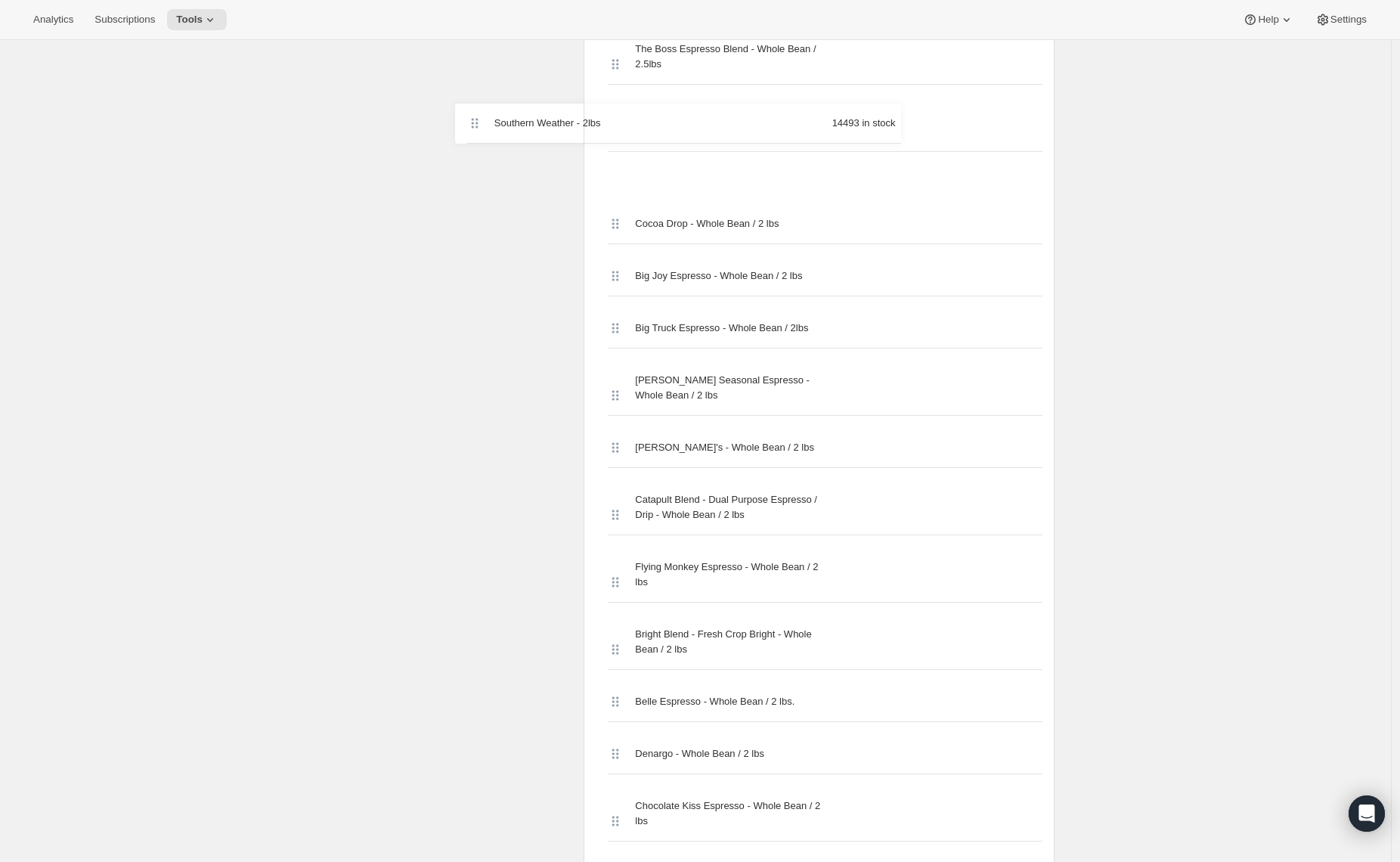
drag, startPoint x: 615, startPoint y: 139, endPoint x: 436, endPoint y: 125, distance: 179.5
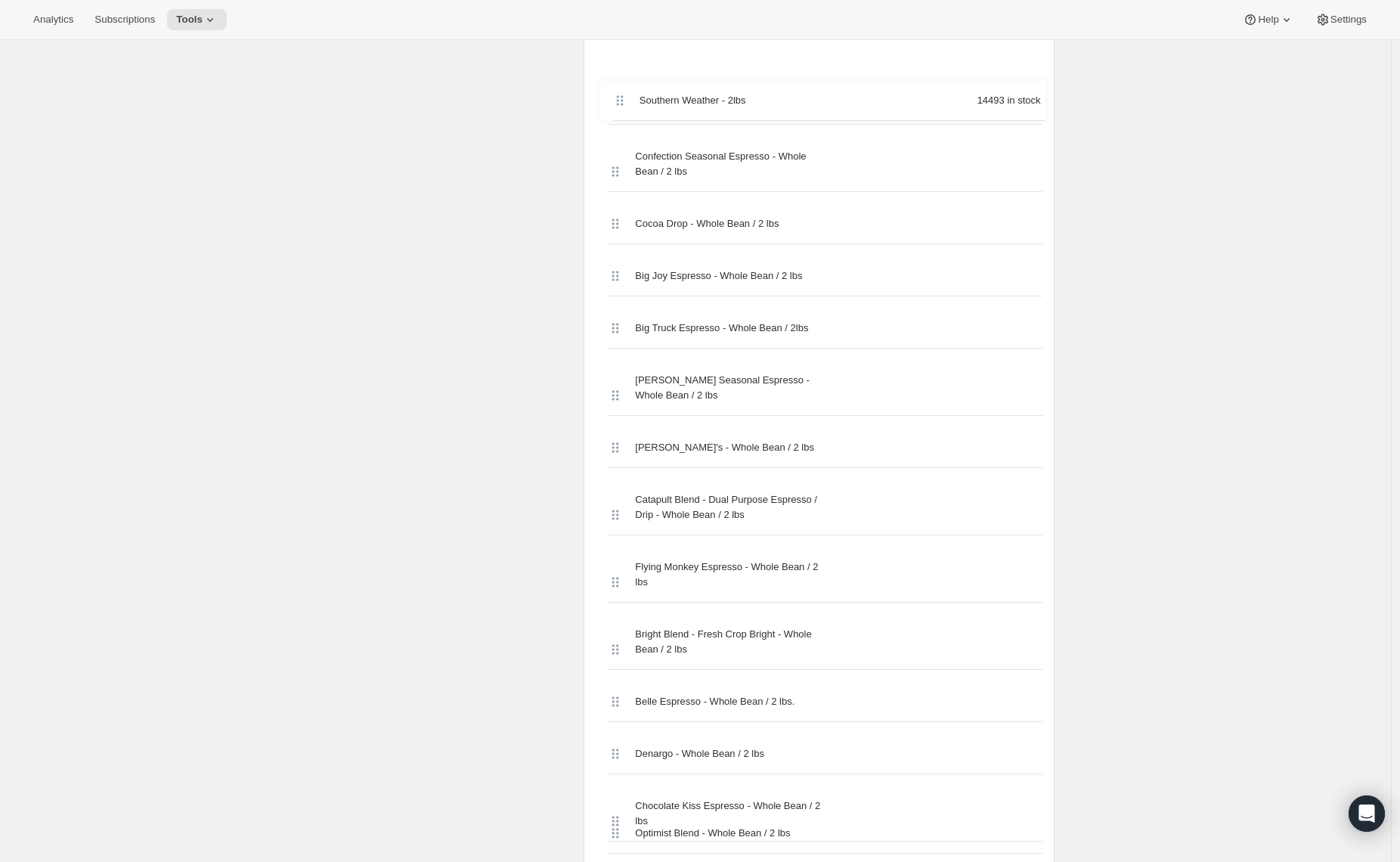
scroll to position [1003, 0]
